Goal: Register for event/course

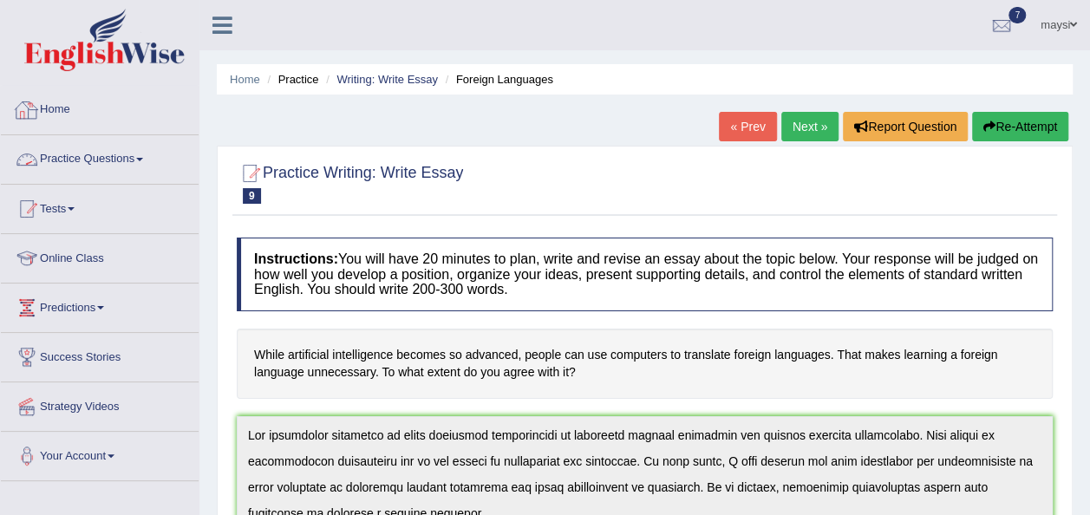
scroll to position [234, 0]
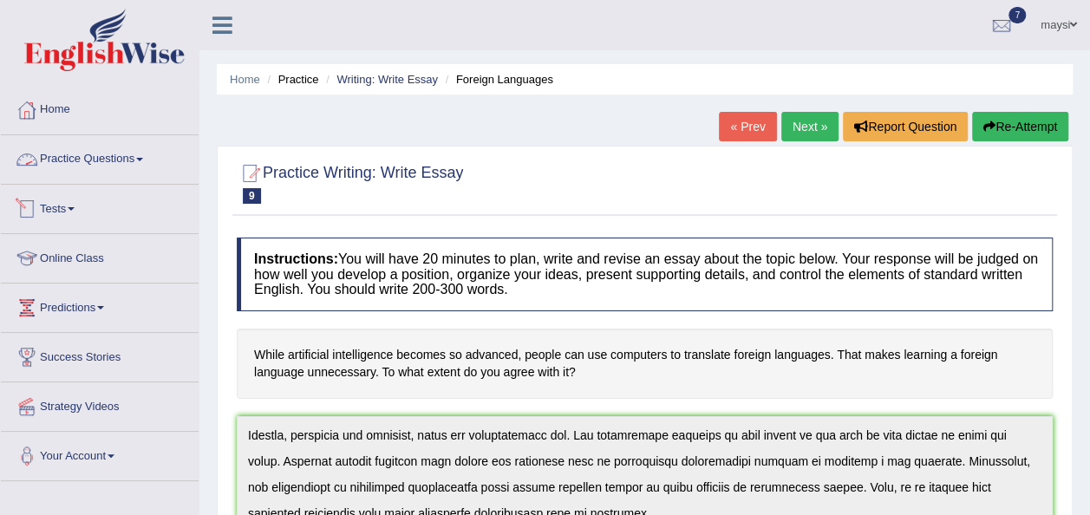
click at [74, 208] on span at bounding box center [71, 208] width 7 height 3
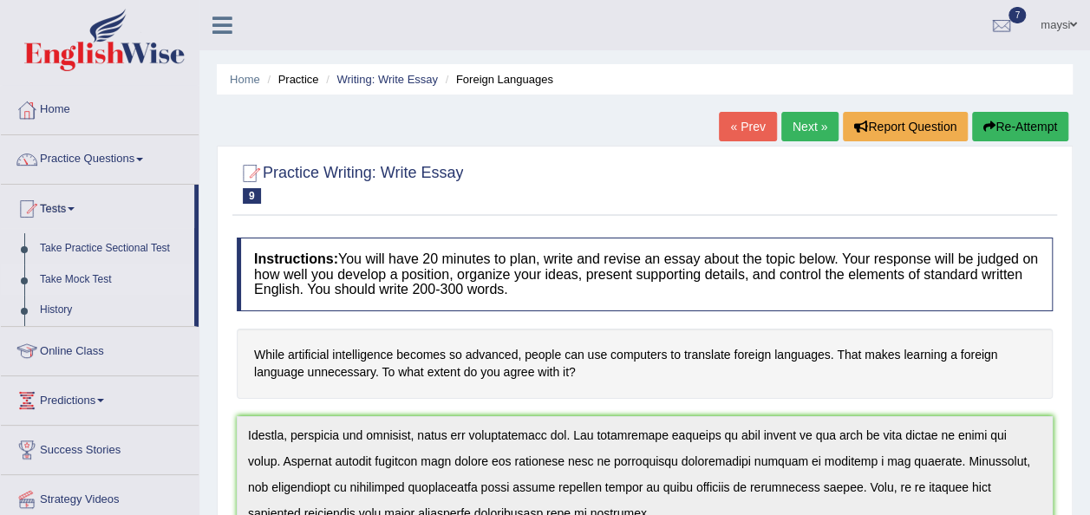
click at [71, 282] on link "Take Mock Test" at bounding box center [113, 279] width 162 height 31
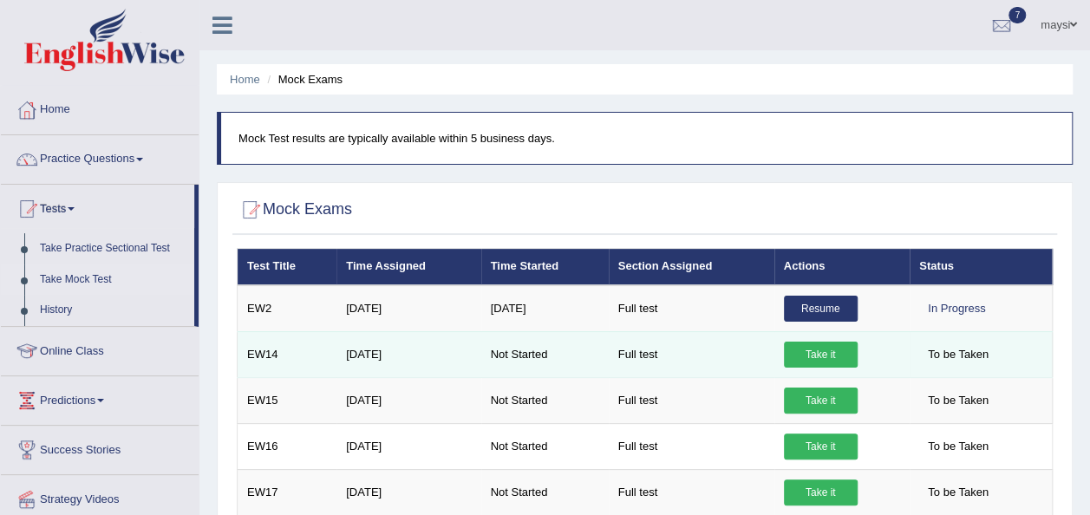
click at [820, 357] on link "Take it" at bounding box center [821, 355] width 74 height 26
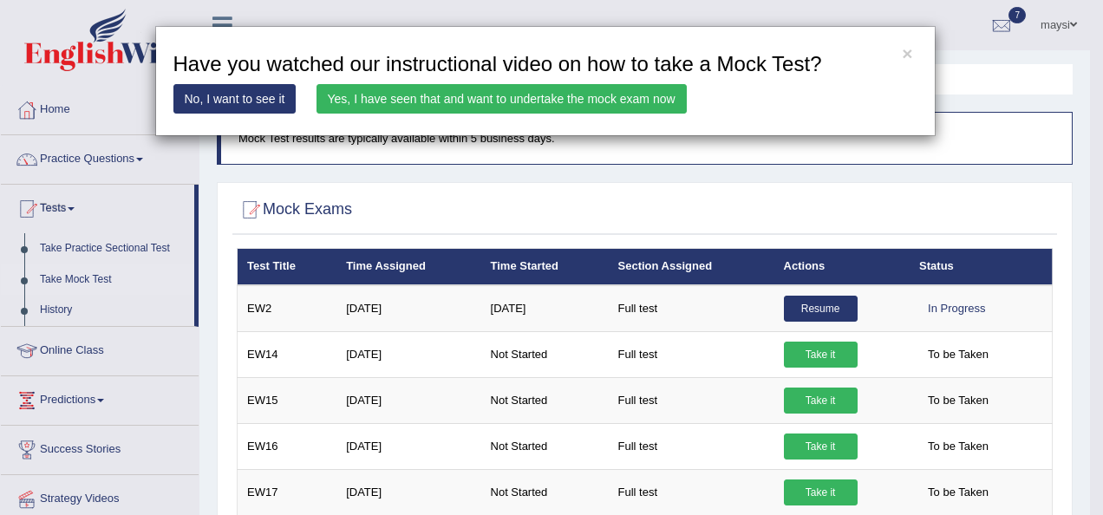
click at [522, 101] on link "Yes, I have seen that and want to undertake the mock exam now" at bounding box center [501, 98] width 370 height 29
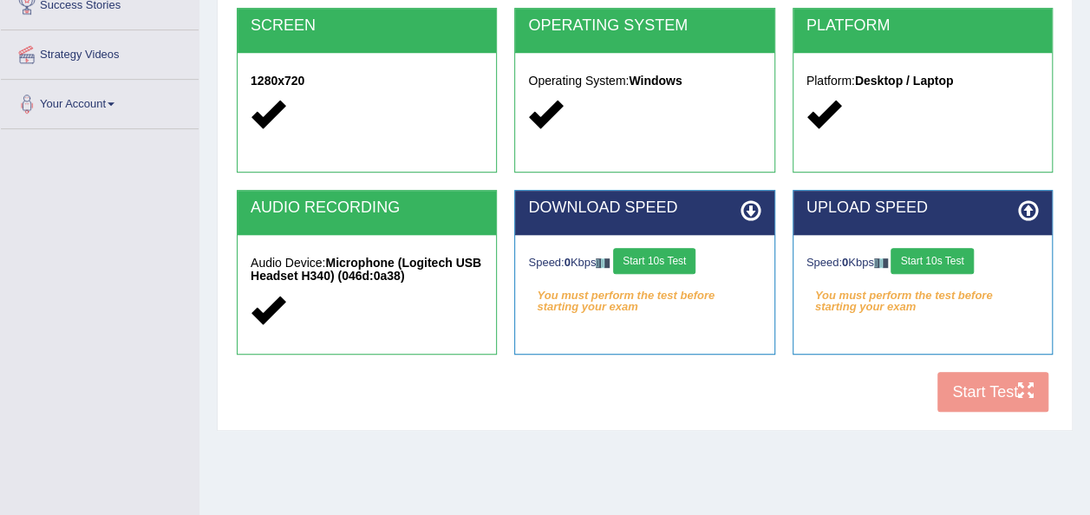
scroll to position [395, 0]
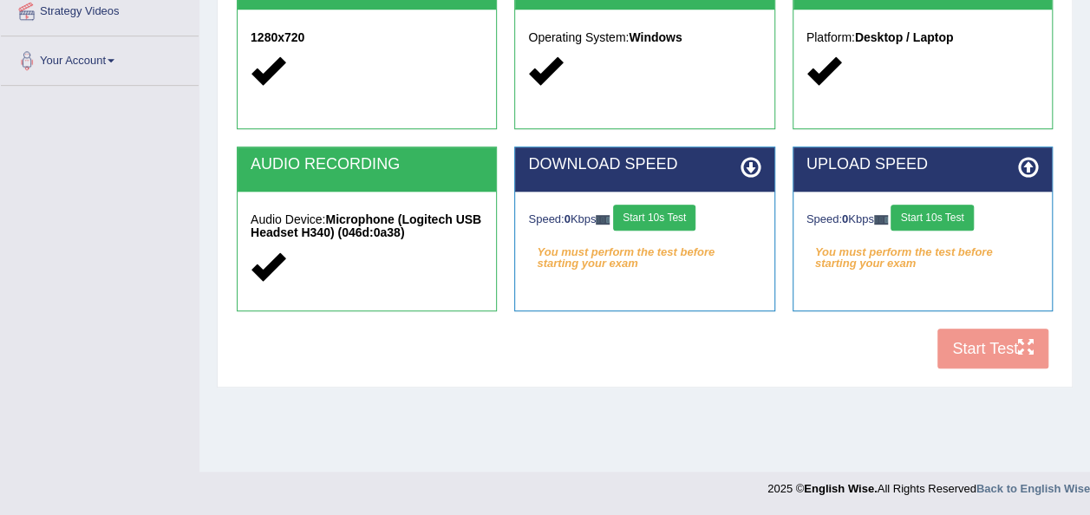
click at [662, 218] on button "Start 10s Test" at bounding box center [654, 218] width 82 height 26
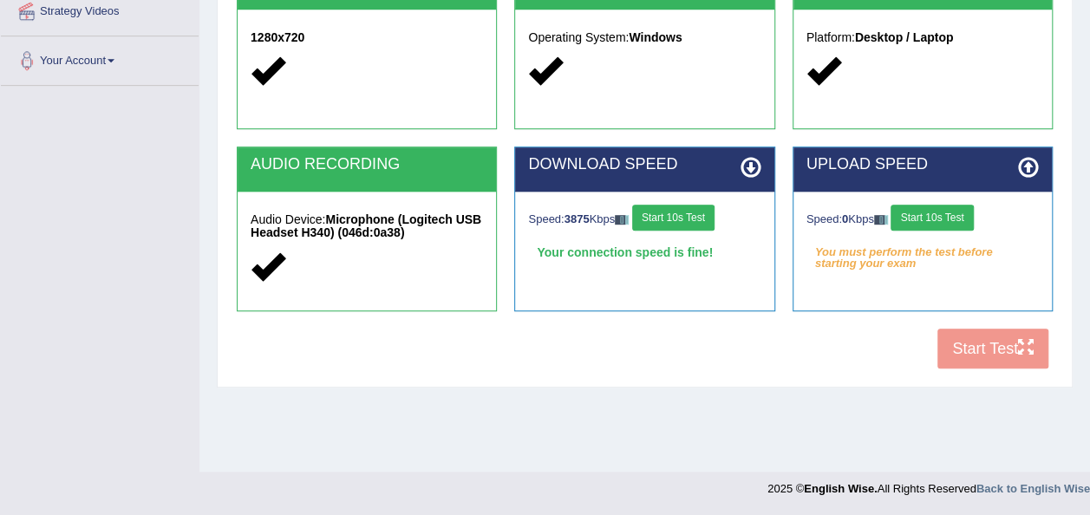
click at [922, 215] on button "Start 10s Test" at bounding box center [931, 218] width 82 height 26
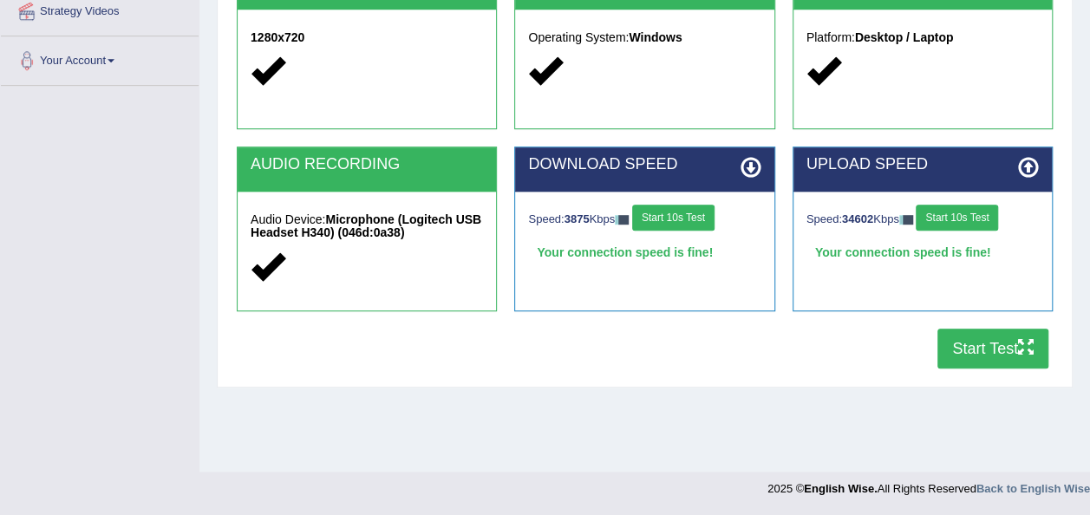
click at [989, 350] on button "Start Test" at bounding box center [992, 349] width 111 height 40
